Goal: Communication & Community: Answer question/provide support

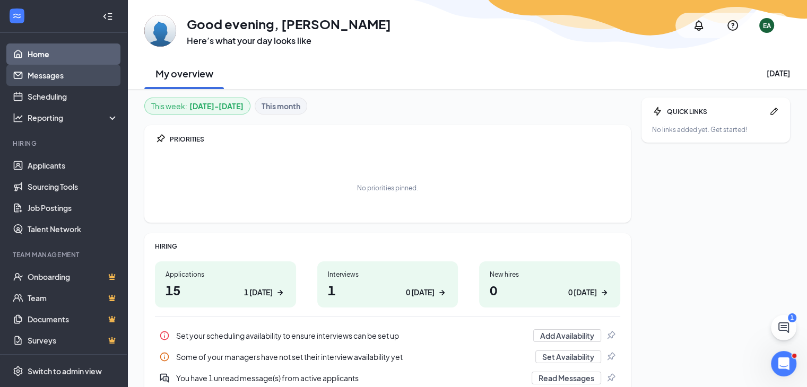
click at [56, 77] on link "Messages" at bounding box center [73, 75] width 91 height 21
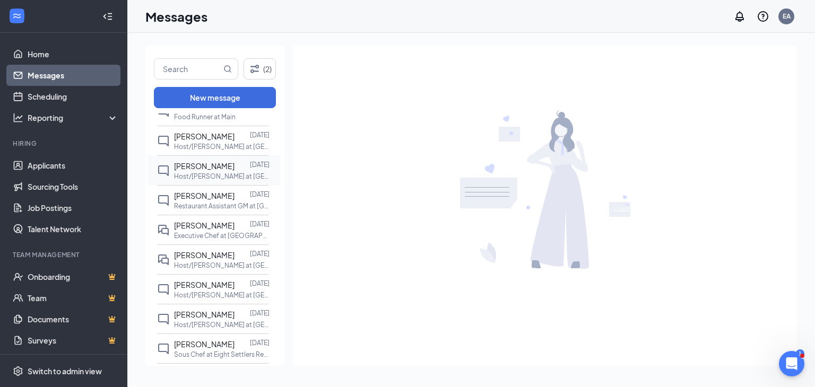
scroll to position [278, 0]
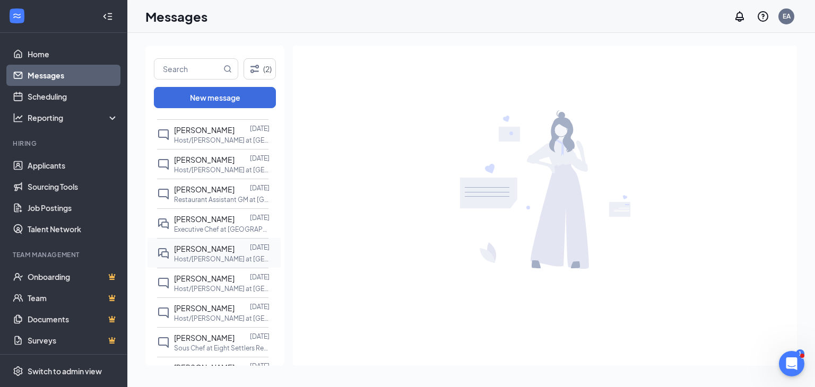
click at [202, 254] on span "[PERSON_NAME]" at bounding box center [204, 249] width 61 height 10
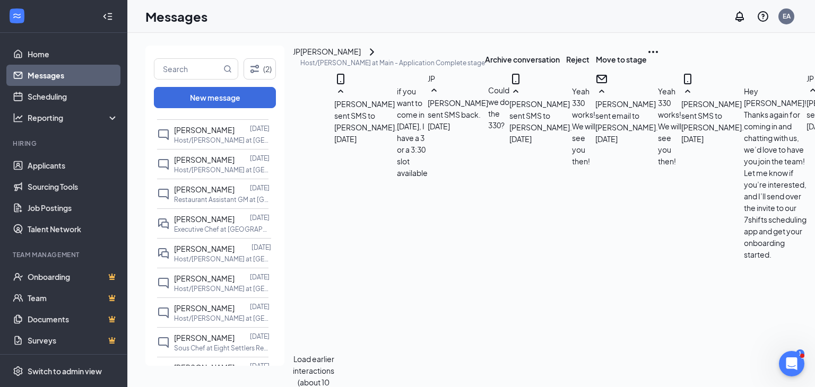
scroll to position [923, 0]
type textarea "Perfect! Let me know if you received a notification through 7shifts for your sc…"
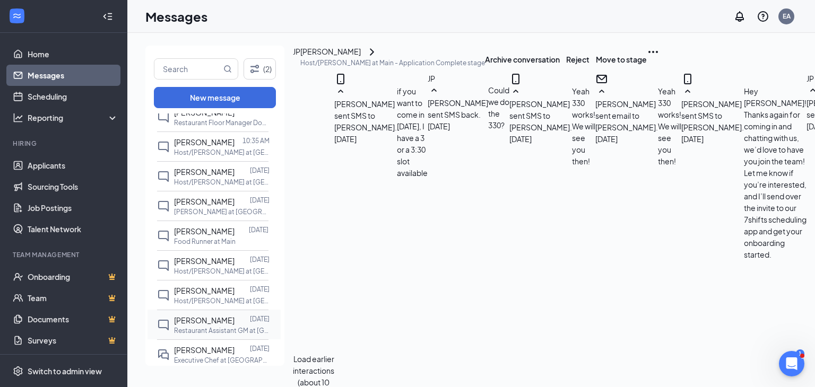
scroll to position [0, 0]
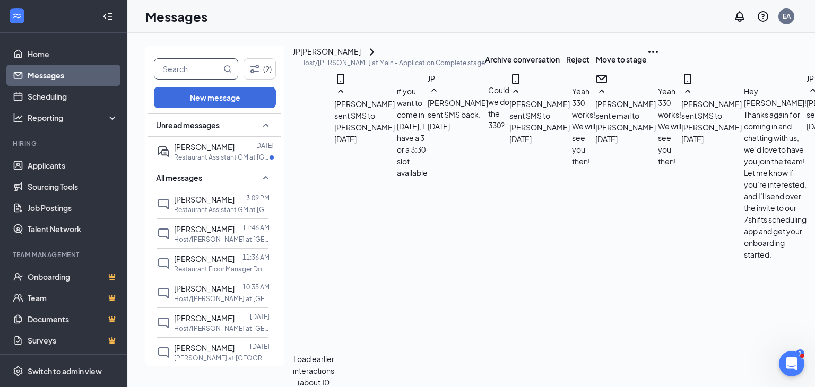
click at [197, 71] on input "text" at bounding box center [187, 69] width 67 height 20
click at [229, 61] on span at bounding box center [227, 69] width 8 height 20
click at [226, 70] on icon "MagnifyingGlass" at bounding box center [227, 69] width 8 height 8
click at [227, 68] on icon "MagnifyingGlass" at bounding box center [227, 69] width 8 height 8
type input "g"
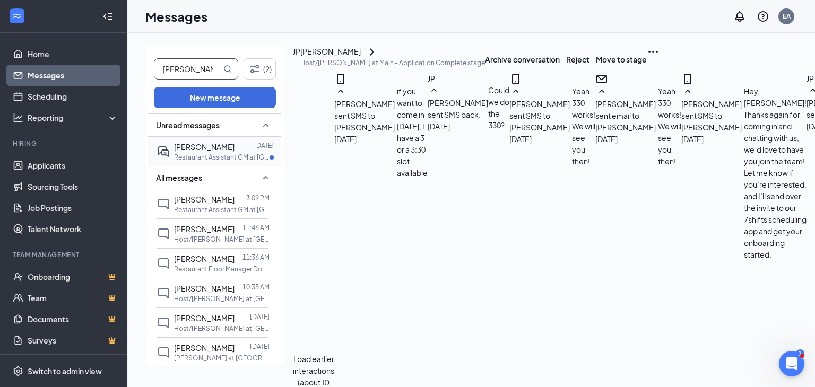
type input "[PERSON_NAME]"
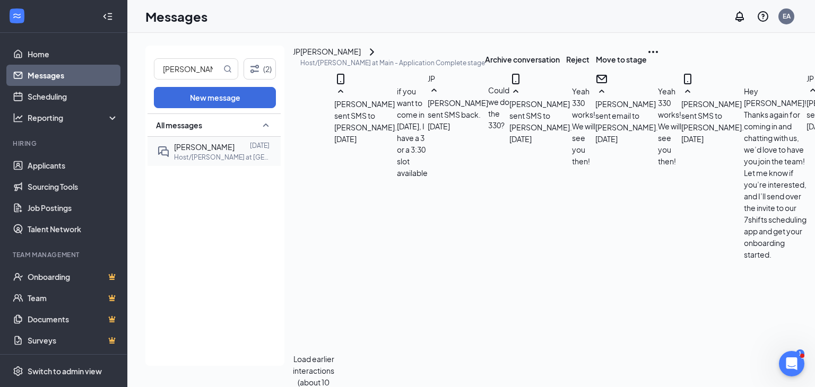
click at [203, 156] on p "Host/[PERSON_NAME] at [GEOGRAPHIC_DATA]" at bounding box center [222, 157] width 96 height 9
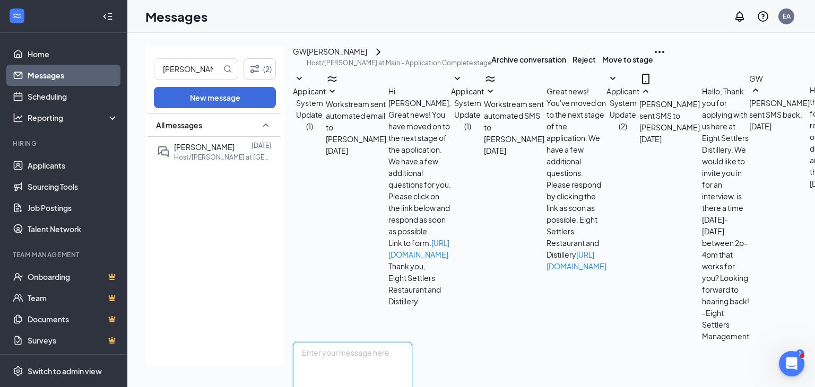
click at [412, 342] on textarea at bounding box center [352, 374] width 119 height 64
type textarea "P"
type textarea "Check out for an invite for 7shifts in your email! i'll send a message through …"
